Goal: Information Seeking & Learning: Learn about a topic

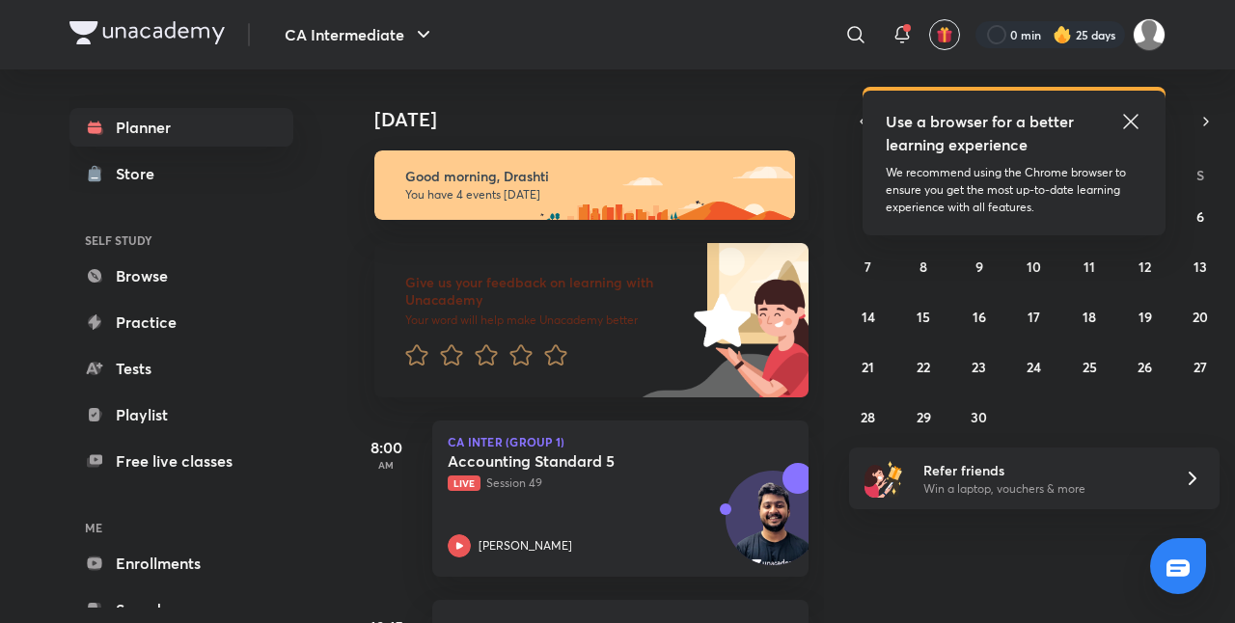
click at [1136, 122] on icon at bounding box center [1130, 121] width 23 height 23
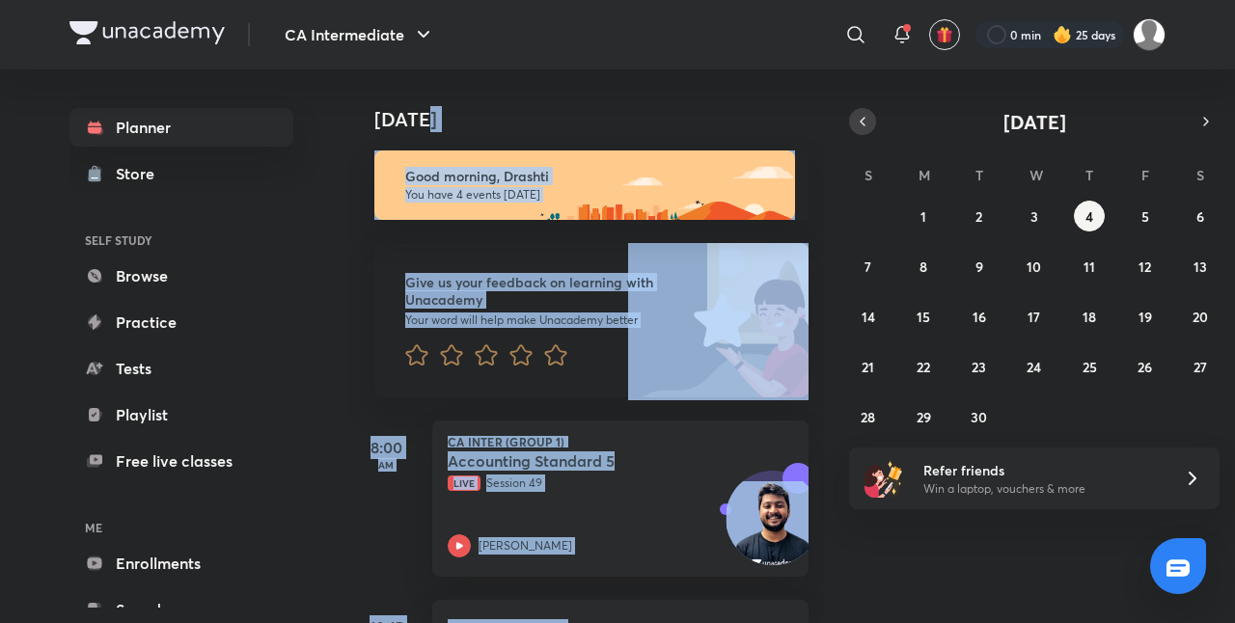
drag, startPoint x: 862, startPoint y: 100, endPoint x: 860, endPoint y: 128, distance: 28.0
click at [860, 128] on div "[DATE] [DATE] Good morning, Drashti You have 4 events [DATE] Give us your feedb…" at bounding box center [756, 346] width 818 height 554
click at [860, 128] on icon "button" at bounding box center [862, 121] width 15 height 17
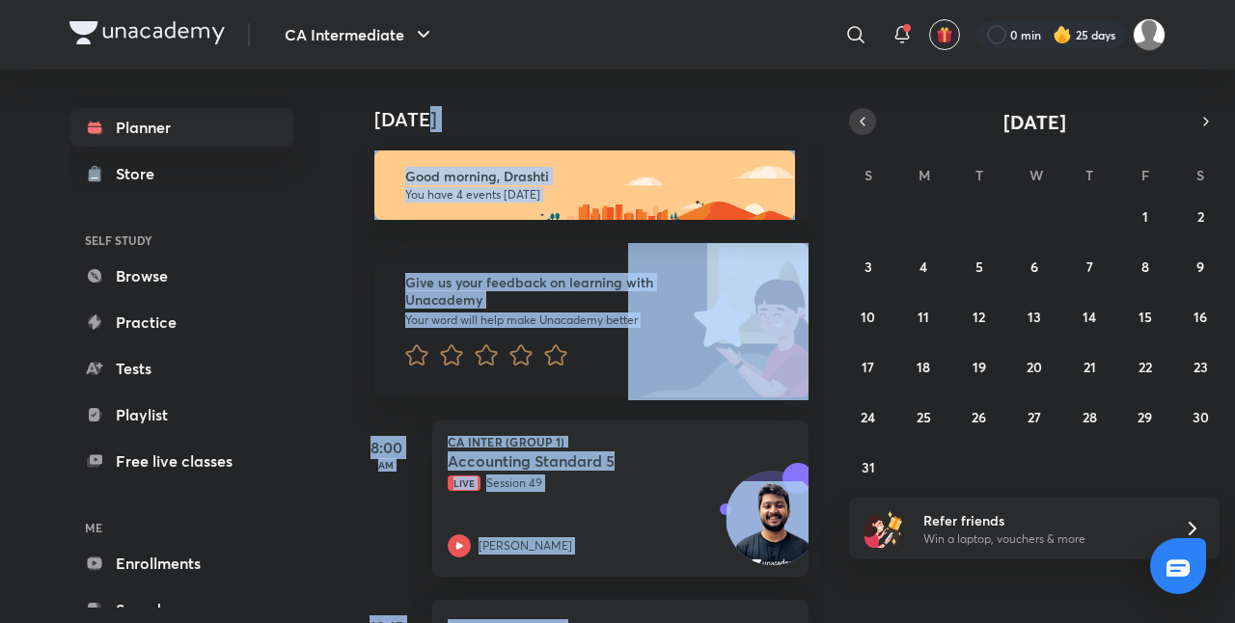
click at [860, 128] on icon "button" at bounding box center [862, 121] width 15 height 17
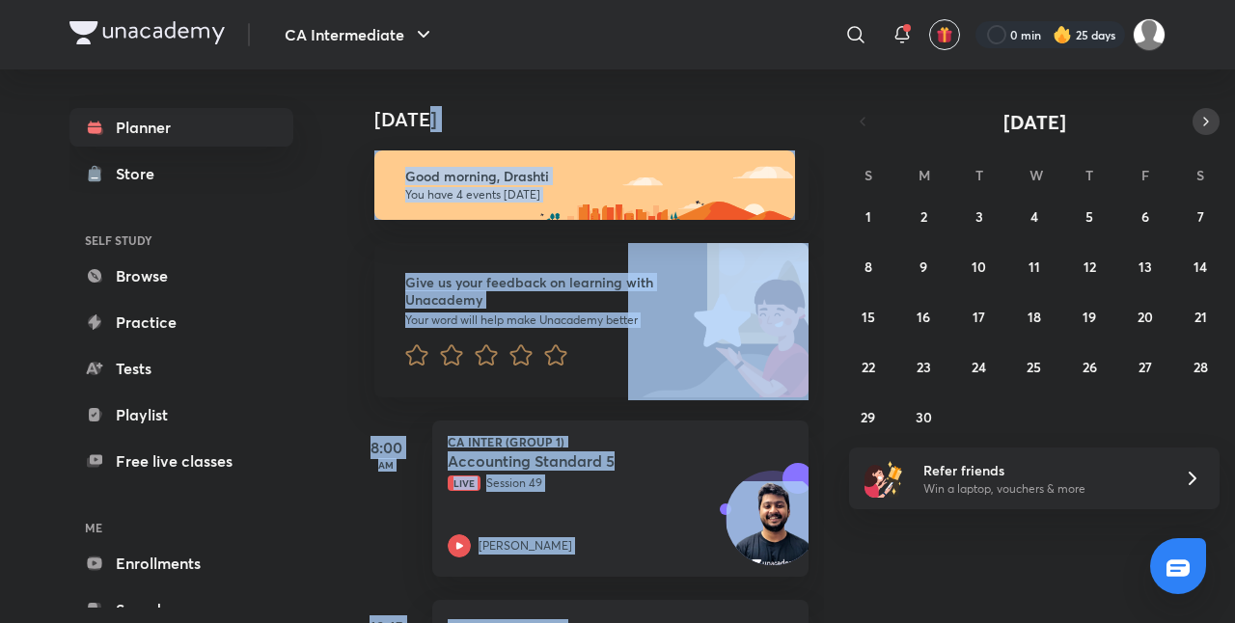
click at [1198, 119] on icon "button" at bounding box center [1205, 121] width 15 height 17
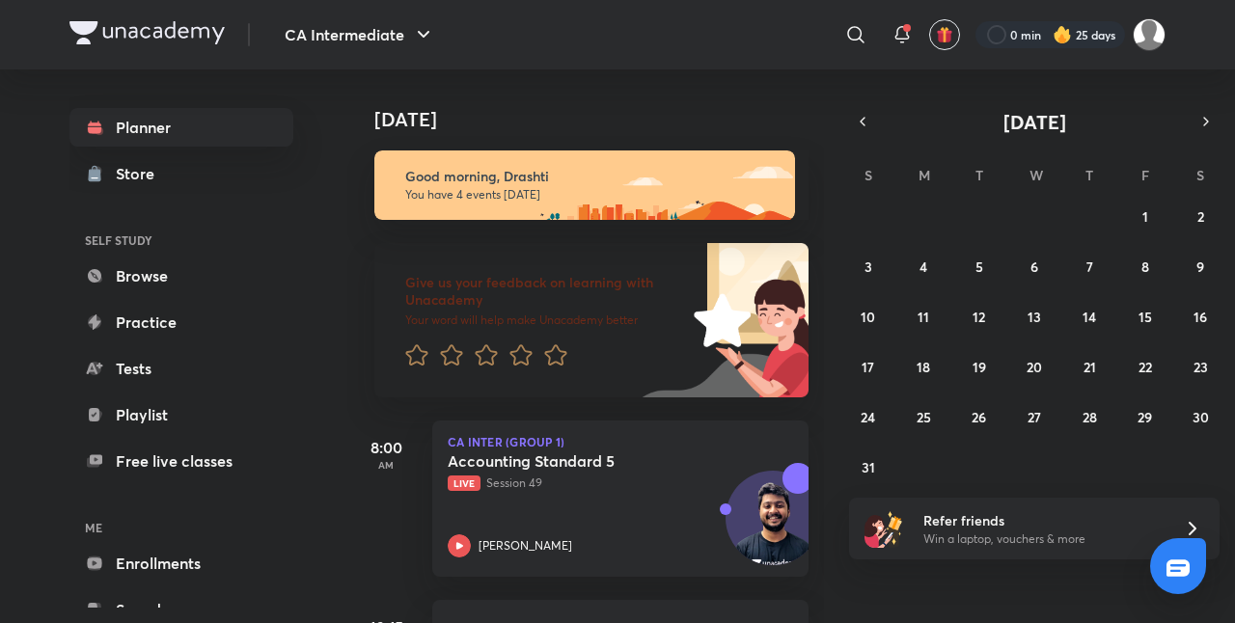
click at [957, 196] on div "S M T W T F S 27 28 29 30 31 1 2 3 4 5 6 7 8 9 10 11 12 13 14 15 16 17 18 19 20…" at bounding box center [1034, 320] width 370 height 324
click at [983, 314] on abbr "12" at bounding box center [978, 317] width 13 height 18
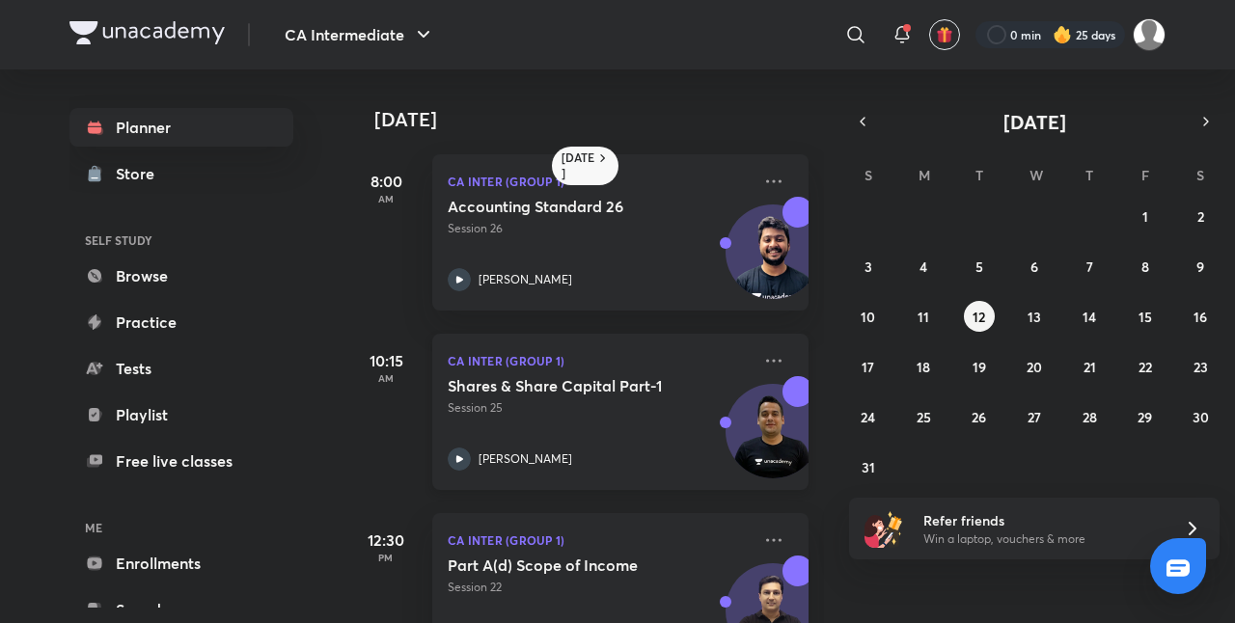
click at [619, 438] on div "Shares & Share Capital Part-1 Session 25 Ankit Oberoi" at bounding box center [599, 423] width 303 height 95
click at [1031, 310] on abbr "13" at bounding box center [1034, 317] width 14 height 18
click at [1191, 316] on button "16" at bounding box center [1199, 316] width 31 height 31
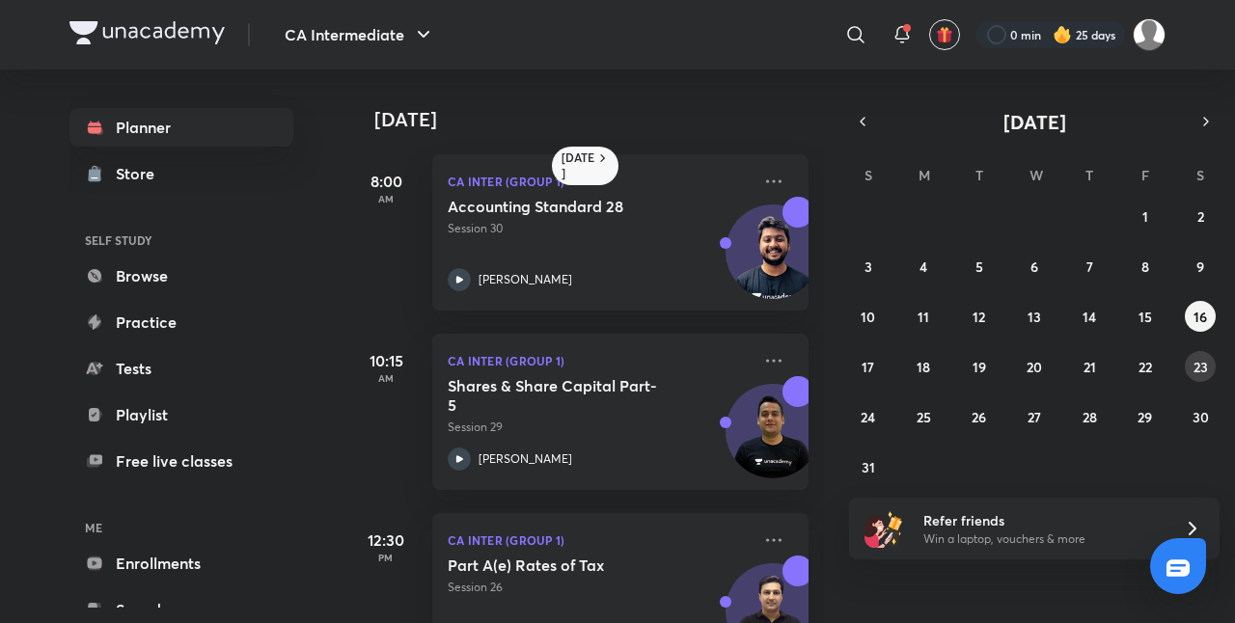
click at [1202, 363] on abbr "23" at bounding box center [1200, 367] width 14 height 18
click at [1038, 320] on abbr "13" at bounding box center [1034, 317] width 14 height 18
click at [628, 235] on p "Session 27" at bounding box center [599, 228] width 303 height 17
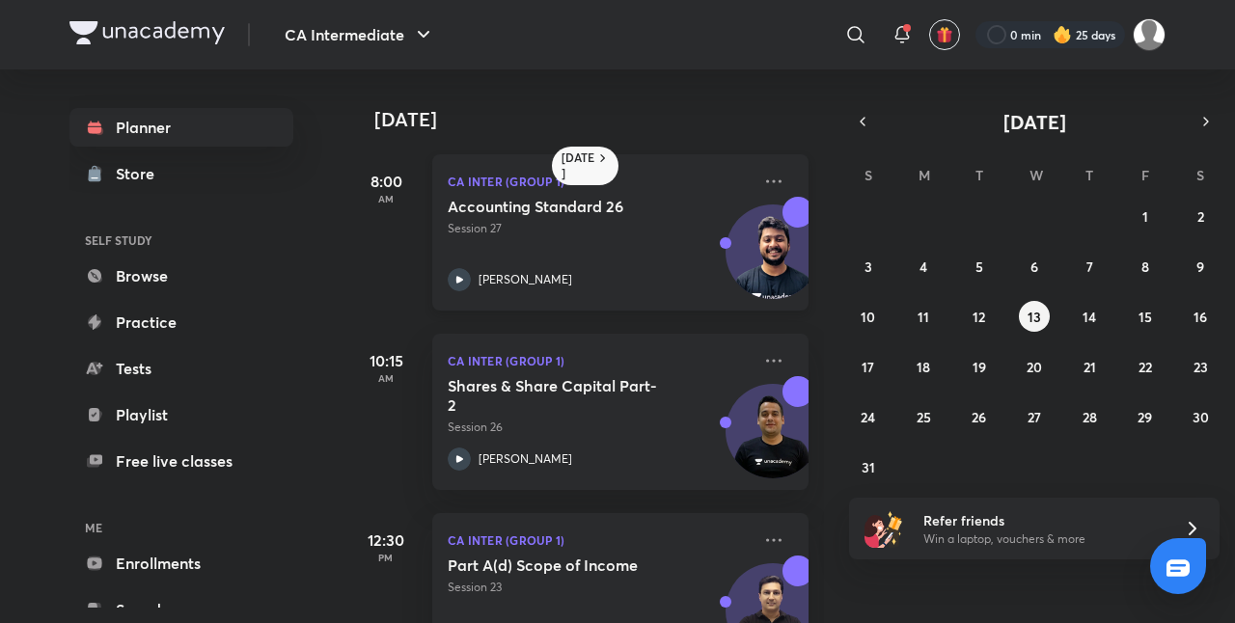
click at [628, 235] on p "Session 27" at bounding box center [599, 228] width 303 height 17
click at [580, 268] on div "[PERSON_NAME]" at bounding box center [599, 279] width 303 height 23
click at [1194, 120] on button "button" at bounding box center [1205, 121] width 27 height 27
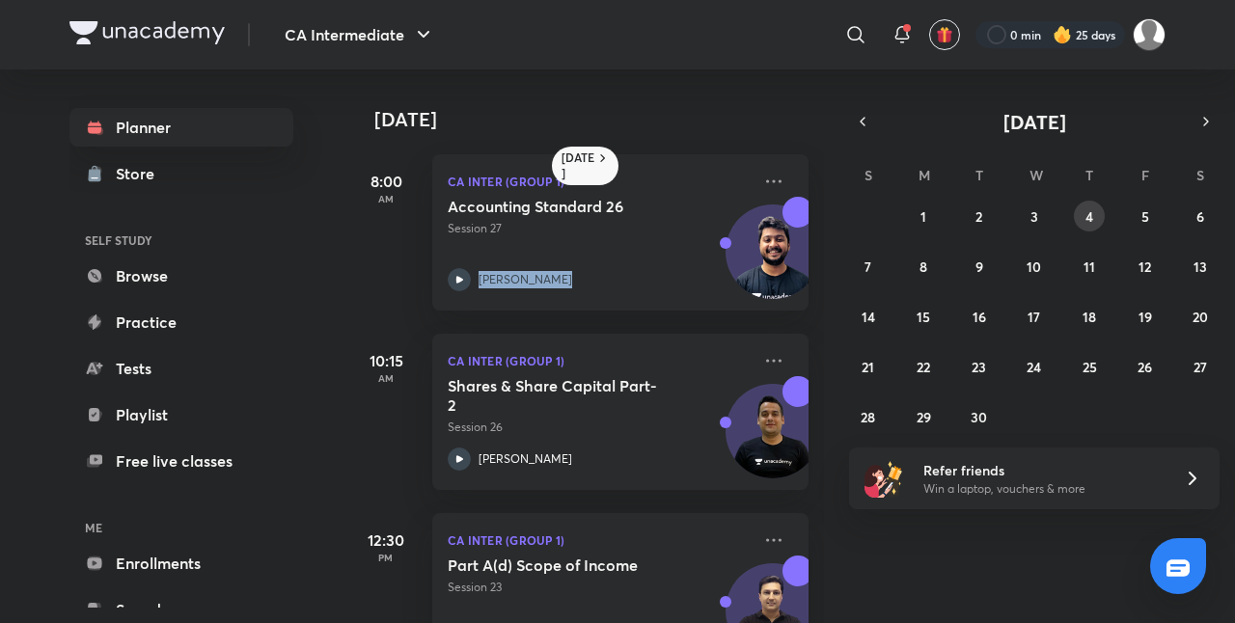
click at [1087, 210] on abbr "4" at bounding box center [1089, 216] width 8 height 18
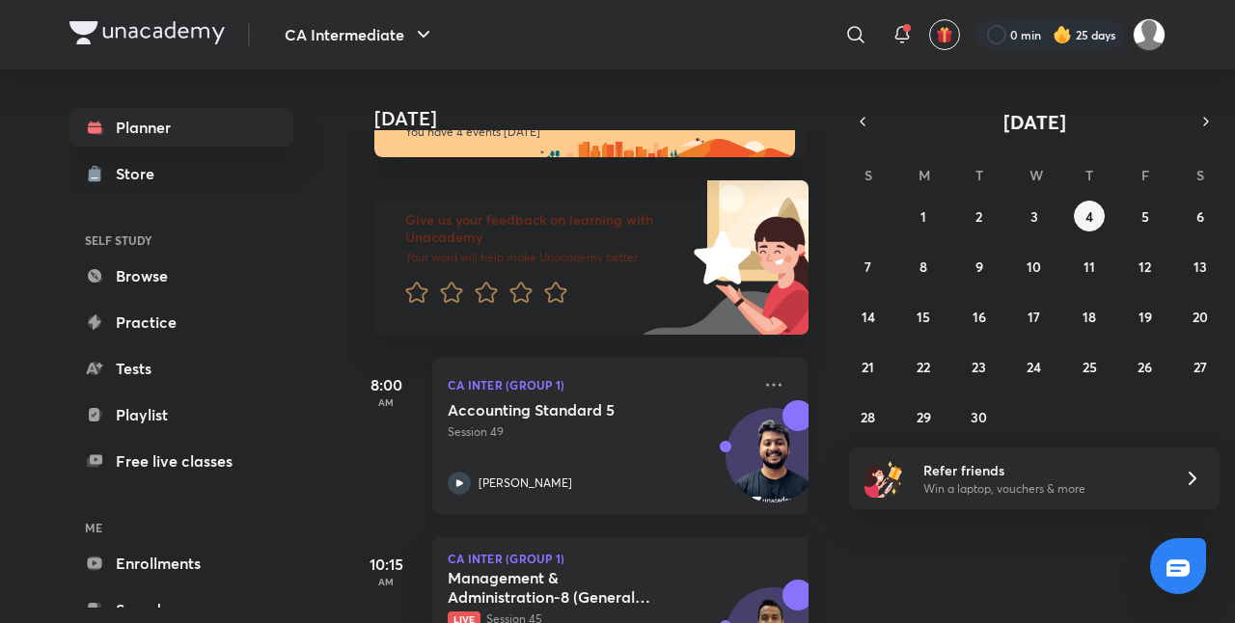
scroll to position [62, 0]
click at [1028, 222] on button "3" at bounding box center [1034, 216] width 31 height 31
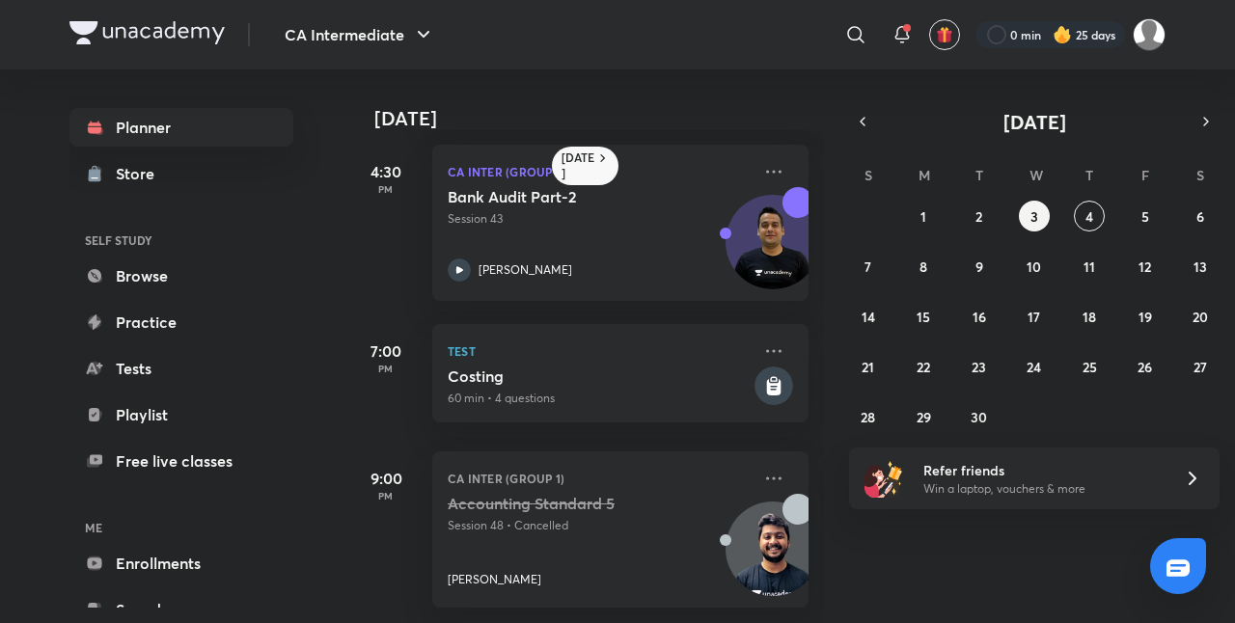
scroll to position [561, 0]
click at [1092, 215] on abbr "4" at bounding box center [1089, 216] width 8 height 18
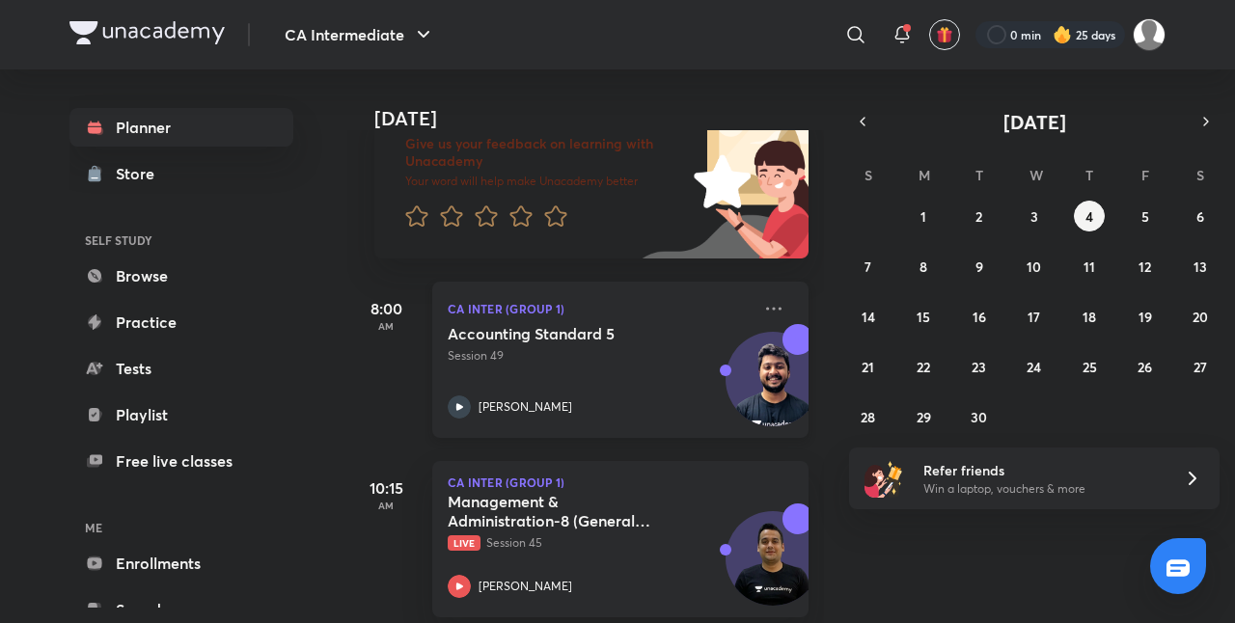
scroll to position [135, 0]
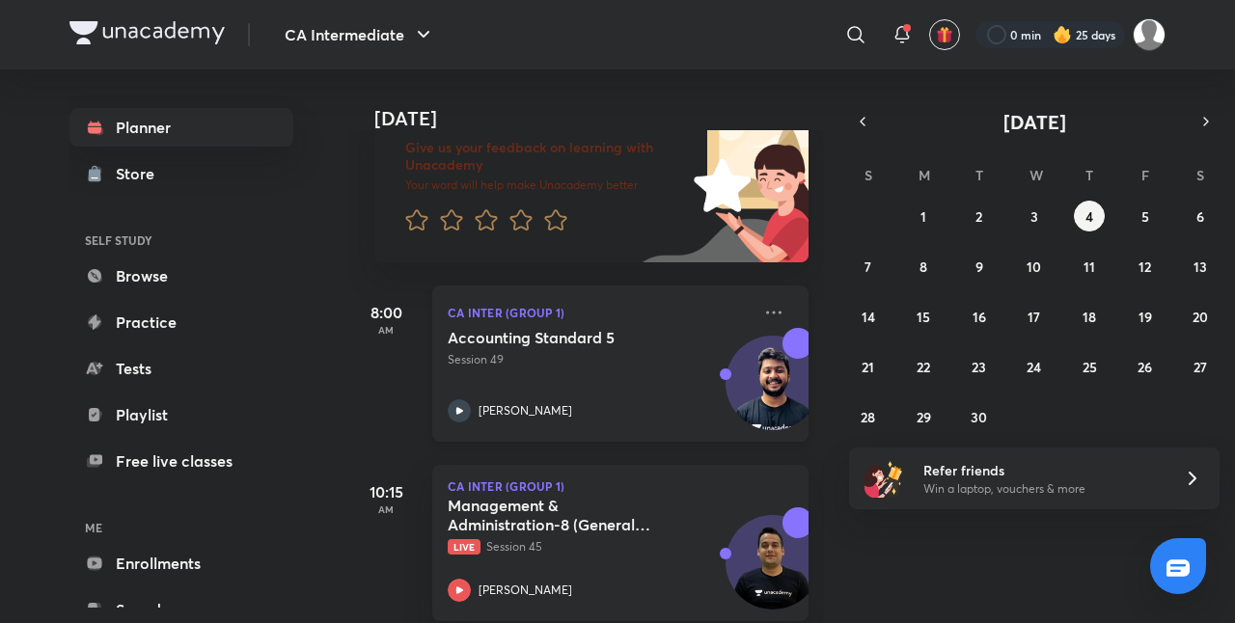
click at [642, 349] on div "Accounting Standard 5 Session 49" at bounding box center [599, 348] width 303 height 41
click at [623, 364] on p "Session 49" at bounding box center [599, 359] width 303 height 17
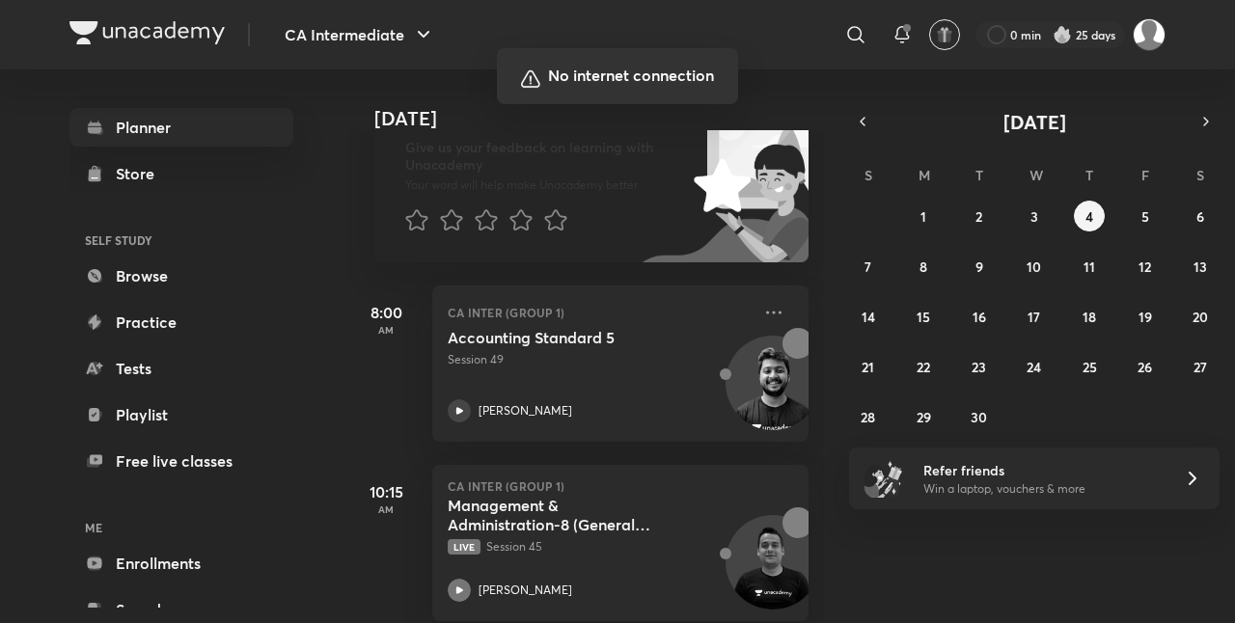
click at [709, 330] on div at bounding box center [617, 311] width 1235 height 623
